Goal: Transaction & Acquisition: Purchase product/service

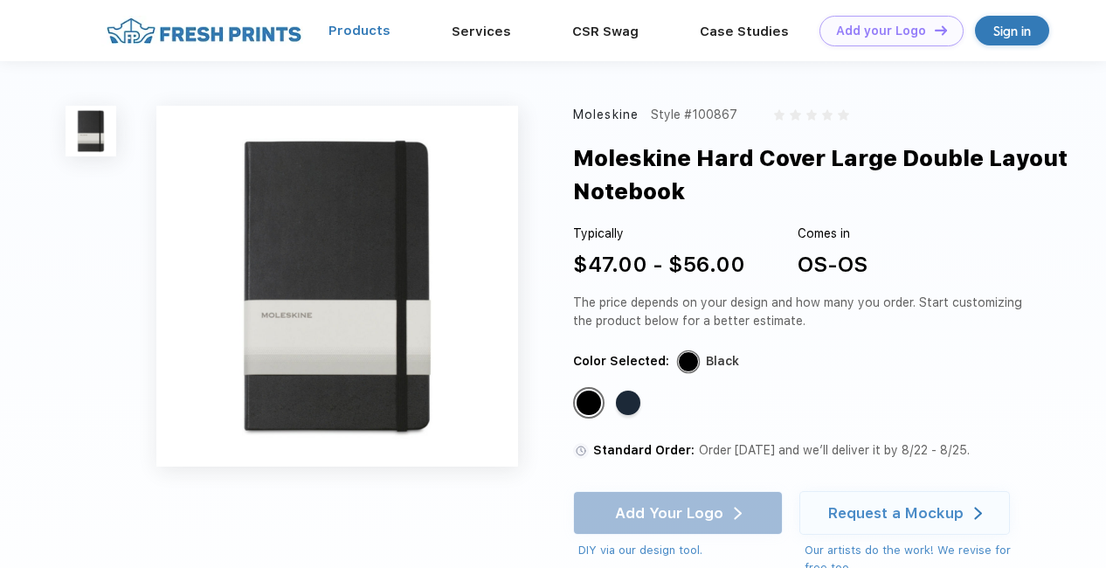
click at [370, 36] on link "Products" at bounding box center [359, 31] width 62 height 16
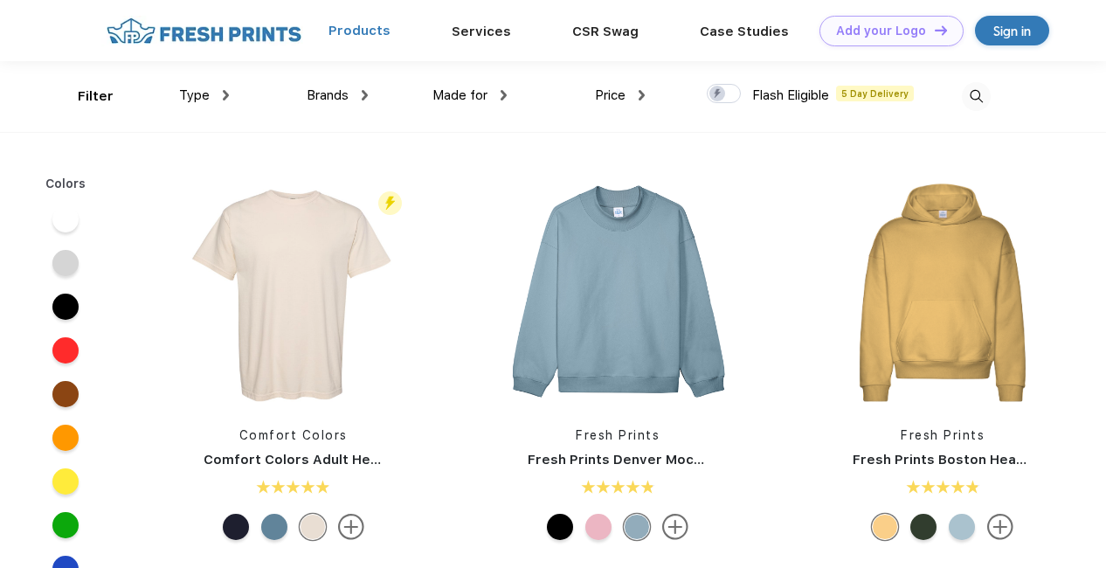
click at [390, 29] on link "Products" at bounding box center [359, 31] width 62 height 16
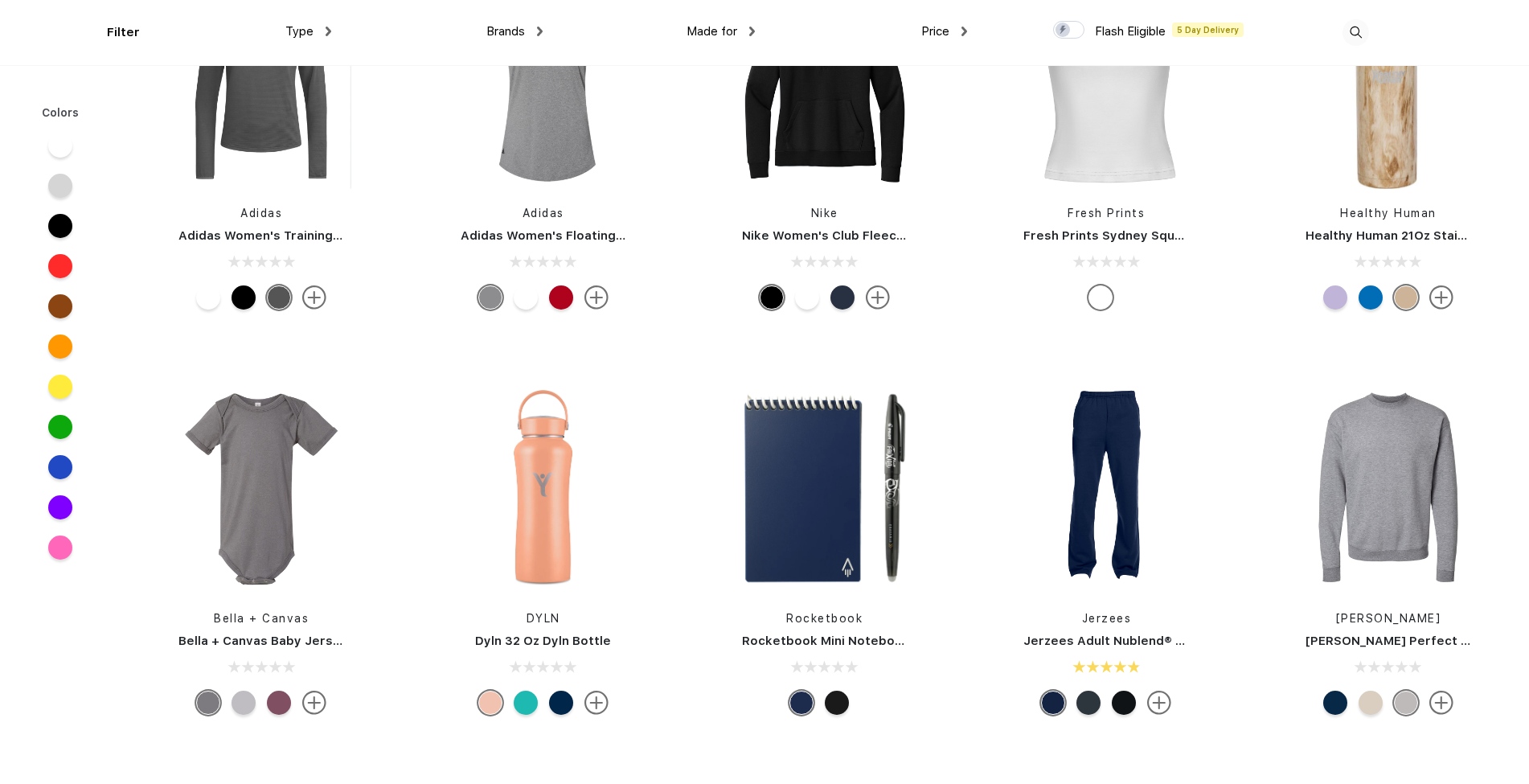
scroll to position [14820, 0]
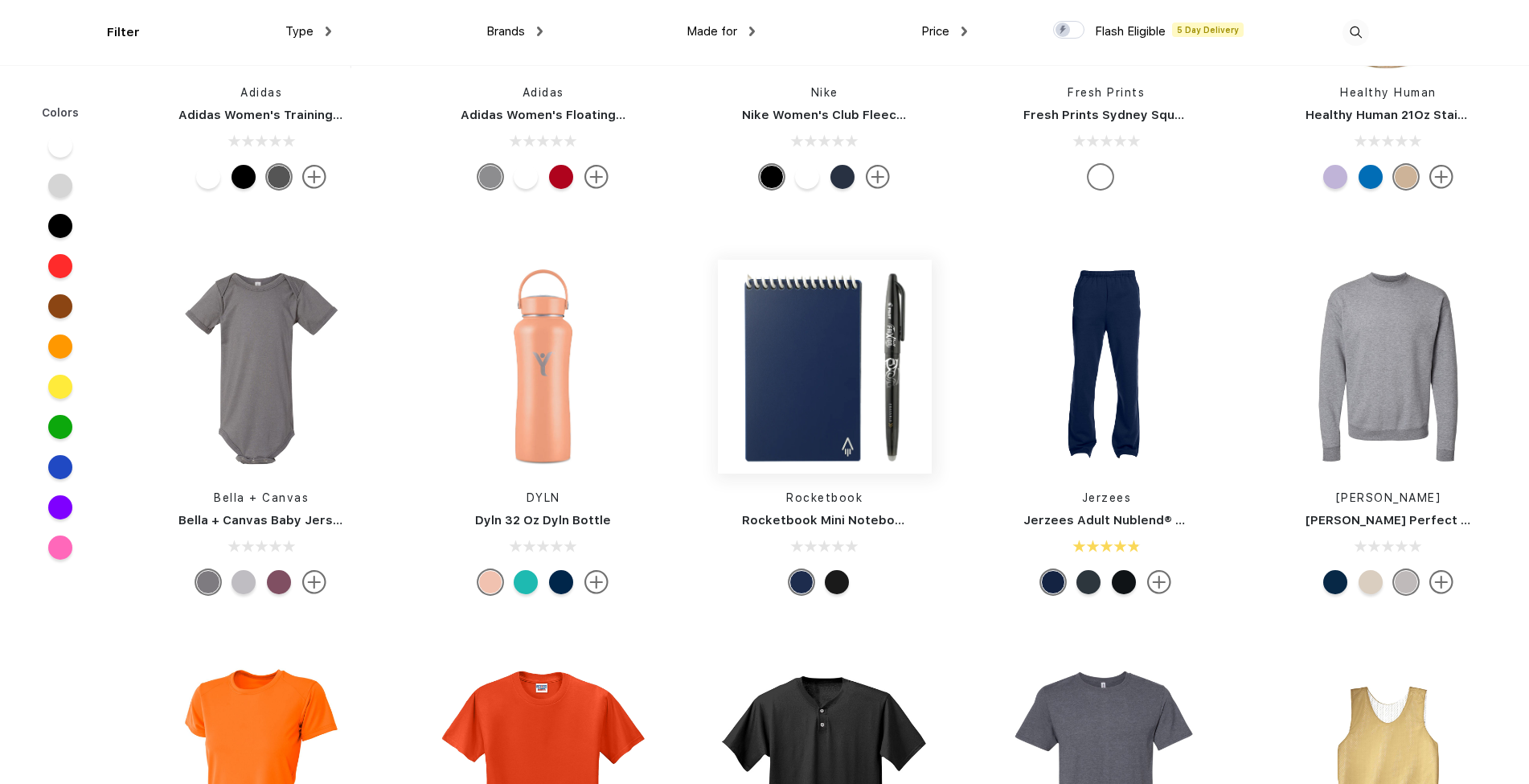
click at [823, 437] on img at bounding box center [825, 366] width 214 height 213
